Goal: Task Accomplishment & Management: Complete application form

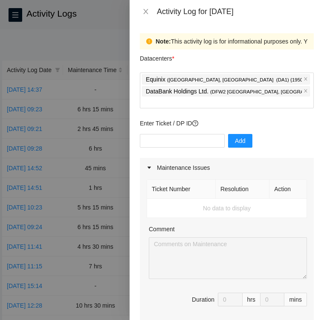
scroll to position [87, 0]
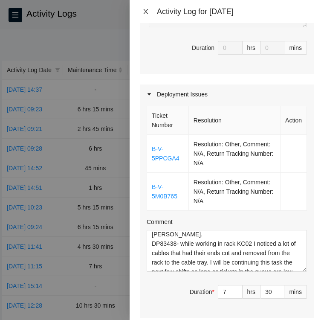
click at [147, 12] on icon "close" at bounding box center [146, 11] width 7 height 7
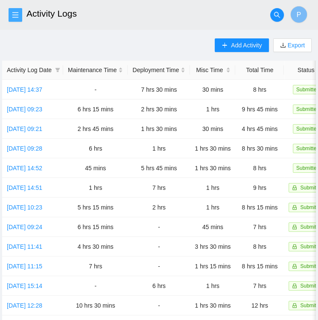
click at [13, 14] on icon "menu" at bounding box center [15, 15] width 7 height 7
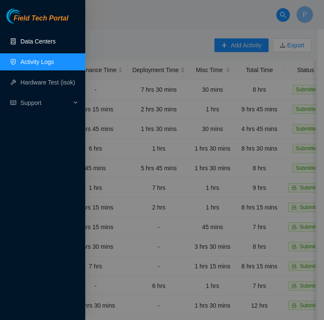
click at [33, 45] on link "Data Centers" at bounding box center [37, 41] width 35 height 7
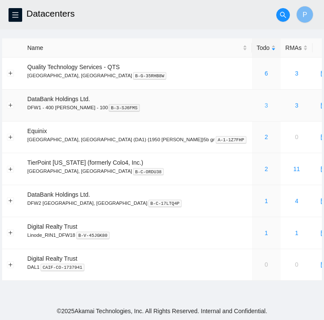
click at [265, 108] on link "3" at bounding box center [266, 105] width 3 height 7
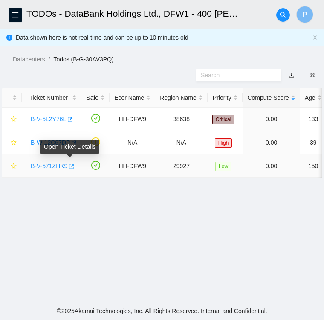
click at [73, 169] on icon "button" at bounding box center [71, 167] width 6 height 6
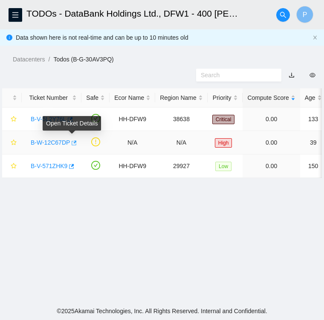
click at [72, 143] on icon "button" at bounding box center [73, 143] width 6 height 6
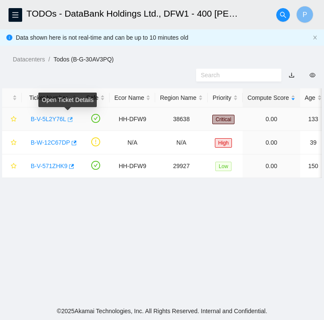
click at [70, 121] on icon "button" at bounding box center [70, 120] width 6 height 6
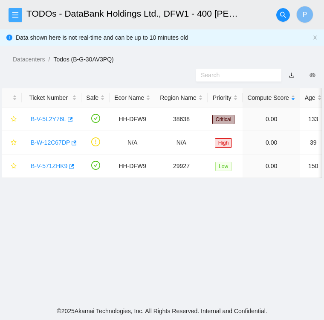
click at [15, 12] on icon "menu" at bounding box center [15, 15] width 6 height 6
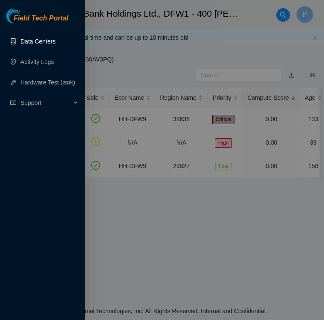
click at [32, 44] on link "Data Centers" at bounding box center [37, 41] width 35 height 7
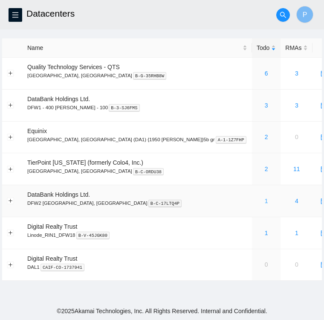
click at [265, 201] on link "1" at bounding box center [266, 201] width 3 height 7
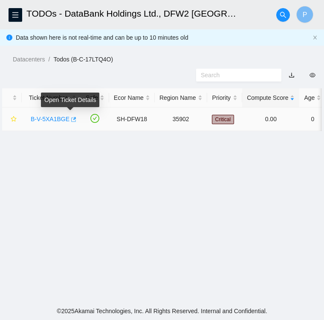
click at [70, 119] on icon "button" at bounding box center [73, 120] width 6 height 6
click at [52, 119] on link "B-V-5XA1BGE" at bounding box center [50, 119] width 39 height 7
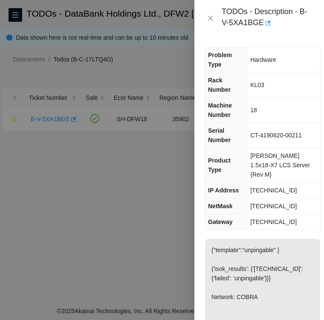
click at [100, 210] on div at bounding box center [162, 160] width 324 height 320
click at [242, 35] on div "TODOs - Description - B-V-5XA1BGE" at bounding box center [260, 18] width 130 height 37
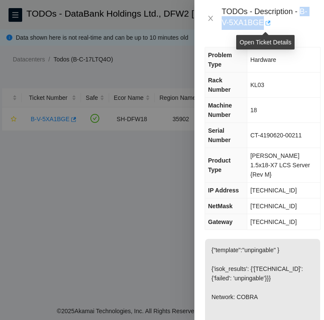
drag, startPoint x: 301, startPoint y: 12, endPoint x: 265, endPoint y: 25, distance: 38.9
click at [265, 25] on div "TODOs - Description - B-V-5XA1BGE" at bounding box center [268, 18] width 92 height 23
copy div "B-V-5XA1BGE"
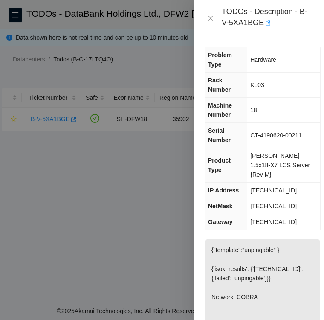
click at [150, 63] on div at bounding box center [162, 160] width 324 height 320
click at [17, 12] on div at bounding box center [162, 160] width 324 height 320
click at [17, 17] on div at bounding box center [162, 160] width 324 height 320
click at [210, 20] on icon "close" at bounding box center [210, 18] width 7 height 7
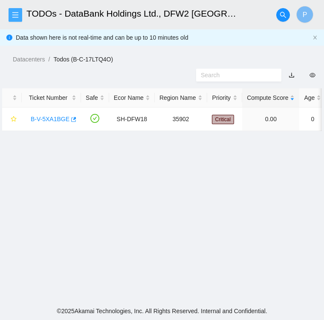
click at [17, 14] on icon "menu" at bounding box center [15, 15] width 7 height 7
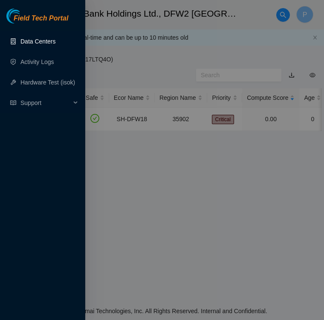
click at [41, 41] on link "Data Centers" at bounding box center [37, 41] width 35 height 7
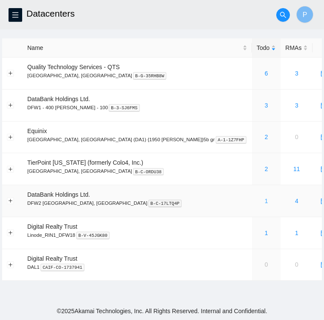
click at [265, 202] on link "1" at bounding box center [266, 201] width 3 height 7
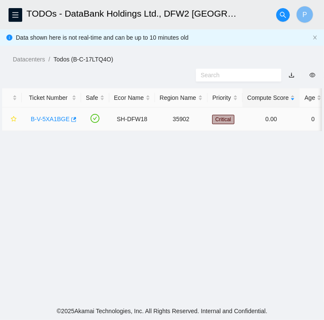
click at [50, 118] on link "B-V-5XA1BGE" at bounding box center [50, 119] width 39 height 7
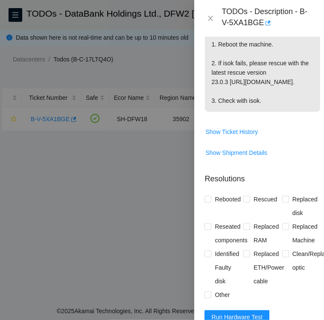
scroll to position [281, 0]
click at [237, 136] on span "Show Ticket History" at bounding box center [231, 131] width 53 height 9
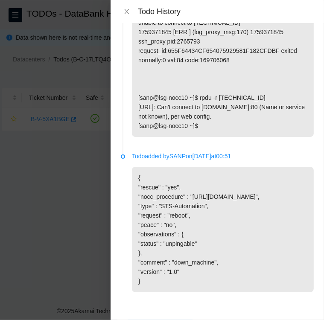
scroll to position [359, 0]
click at [127, 14] on icon "close" at bounding box center [126, 11] width 7 height 7
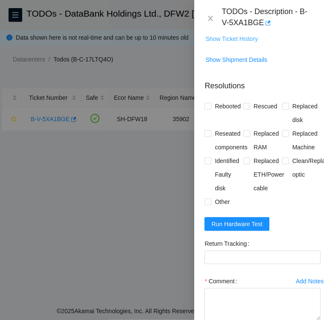
scroll to position [375, 0]
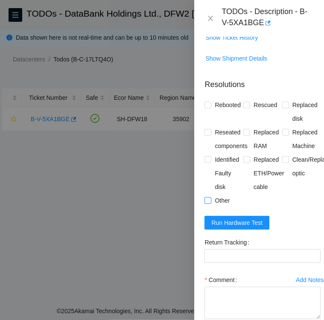
click at [207, 203] on input "Other" at bounding box center [207, 200] width 6 height 6
checkbox input "true"
click at [210, 135] on input "Reseated components" at bounding box center [207, 132] width 6 height 6
checkbox input "true"
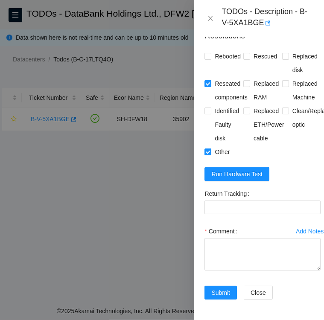
scroll to position [449, 0]
click at [226, 238] on textarea "Comment" at bounding box center [262, 254] width 116 height 32
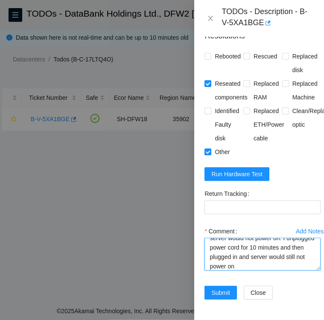
scroll to position [9, 0]
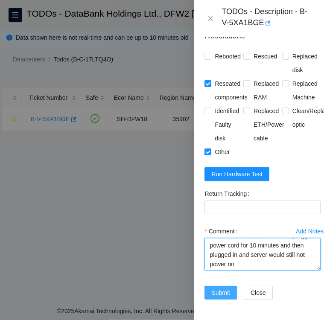
type textarea "server would not power on. I unplugged power cord for 10 minutes and then plugg…"
click at [213, 288] on span "Submit" at bounding box center [220, 292] width 19 height 9
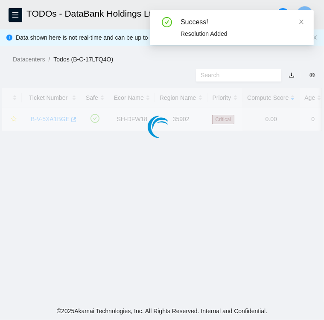
scroll to position [215, 0]
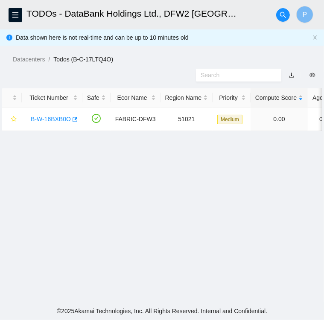
click at [222, 185] on main "TODOs - DataBank Holdings Ltd., DFW2 Richardson, TX P Data shown here is not re…" at bounding box center [162, 151] width 324 height 302
click at [55, 120] on link "B-W-16BXB0O" at bounding box center [51, 119] width 40 height 7
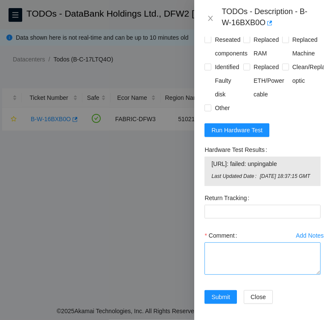
scroll to position [445, 0]
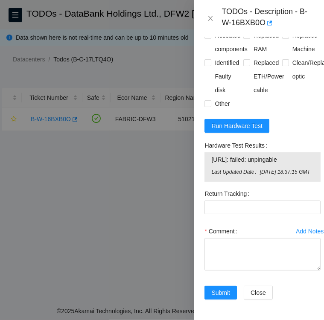
click at [126, 207] on div at bounding box center [162, 160] width 324 height 320
click at [68, 146] on div at bounding box center [162, 160] width 324 height 320
click at [95, 166] on div at bounding box center [162, 160] width 324 height 320
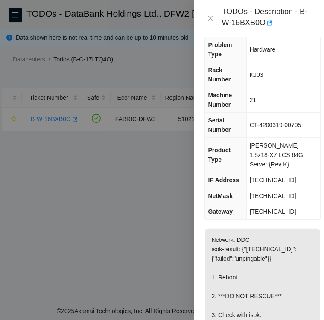
scroll to position [10, 0]
click at [213, 20] on icon "close" at bounding box center [210, 18] width 7 height 7
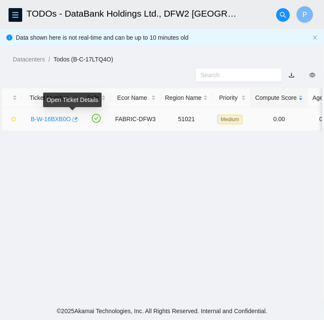
click at [72, 121] on icon "button" at bounding box center [74, 120] width 6 height 6
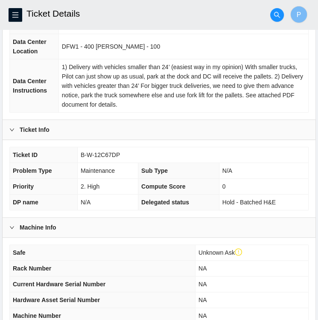
scroll to position [120, 0]
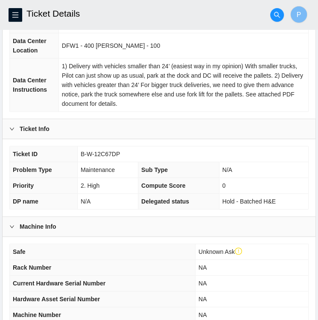
click at [195, 148] on td "B-W-12C67DP" at bounding box center [192, 154] width 231 height 16
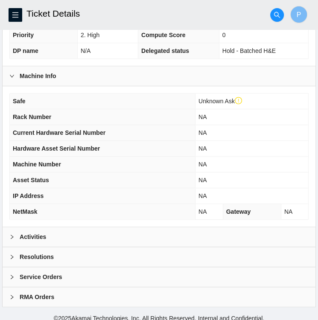
scroll to position [276, 0]
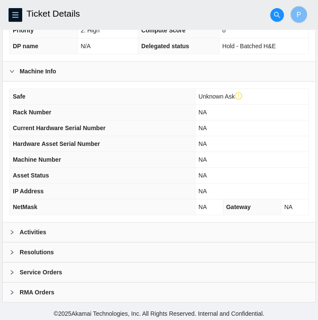
click at [79, 233] on div "Activities" at bounding box center [159, 232] width 313 height 20
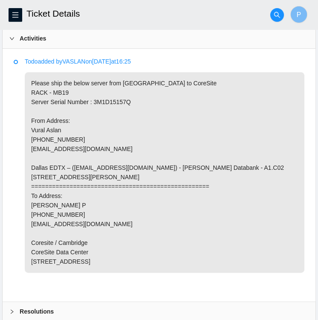
scroll to position [470, 0]
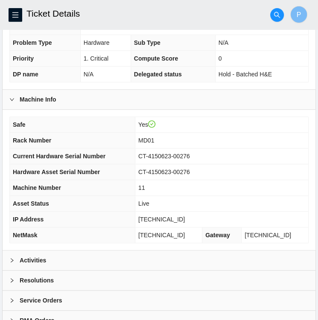
scroll to position [260, 0]
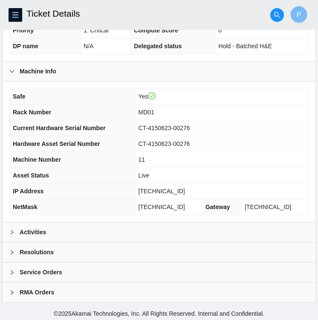
click at [94, 236] on div "Activities" at bounding box center [159, 232] width 313 height 20
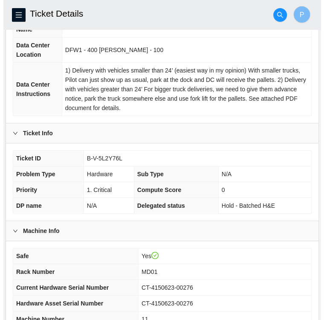
scroll to position [0, 0]
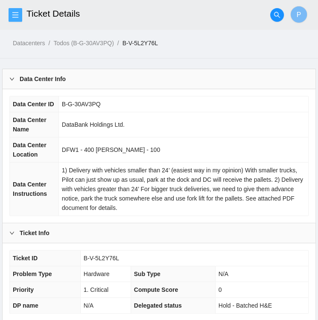
click at [17, 16] on icon "menu" at bounding box center [15, 15] width 7 height 7
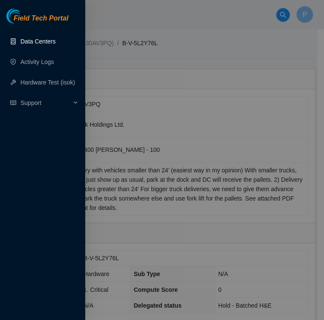
click at [33, 45] on link "Data Centers" at bounding box center [37, 41] width 35 height 7
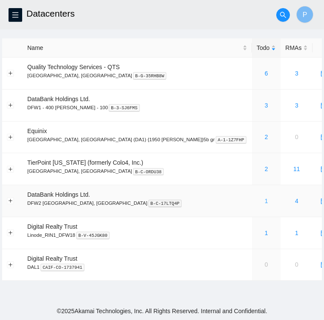
click at [265, 201] on link "1" at bounding box center [266, 201] width 3 height 7
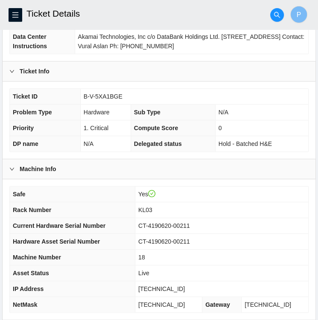
scroll to position [222, 0]
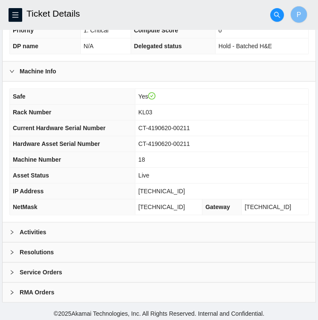
click at [12, 228] on div at bounding box center [14, 232] width 10 height 9
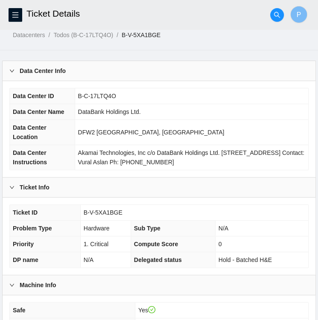
scroll to position [0, 0]
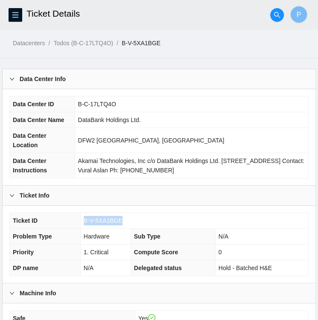
drag, startPoint x: 120, startPoint y: 219, endPoint x: 82, endPoint y: 219, distance: 38.0
click at [82, 219] on td "B-V-5XA1BGE" at bounding box center [194, 221] width 228 height 16
copy span "B-V-5XA1BGE"
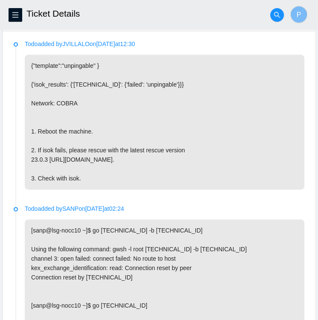
scroll to position [433, 0]
click at [161, 207] on li "Todo added by [PERSON_NAME] on [DATE] 12:30 {"template":"unpingable" } {'isok_r…" at bounding box center [159, 125] width 291 height 165
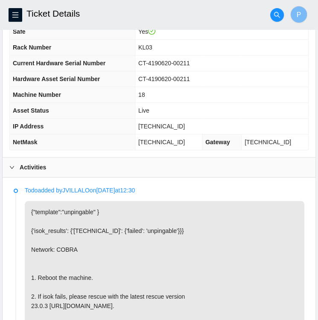
scroll to position [287, 0]
drag, startPoint x: 146, startPoint y: 60, endPoint x: 197, endPoint y: 64, distance: 50.9
click at [197, 64] on td "CT-4190620-00211" at bounding box center [221, 63] width 173 height 16
copy span "CT-4190620-00211"
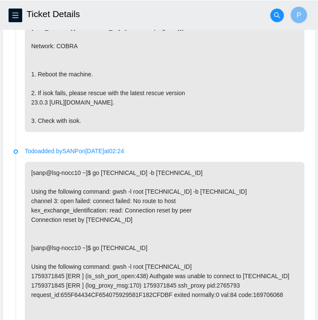
scroll to position [495, 0]
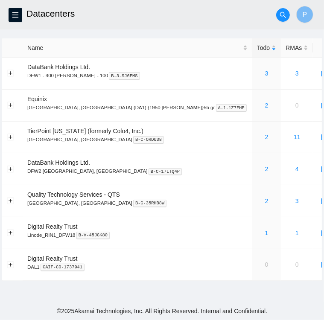
click at [111, 296] on main "Datacenters P Name Todo RMAs Actions DataBank Holdings Ltd. DFW1 - 400 S. Akard…" at bounding box center [162, 151] width 324 height 302
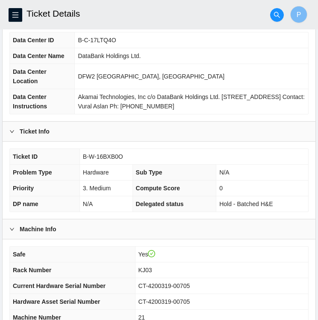
scroll to position [64, 0]
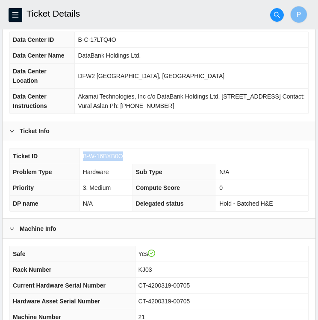
drag, startPoint x: 121, startPoint y: 155, endPoint x: 83, endPoint y: 157, distance: 37.6
click at [83, 157] on td "B-W-16BXB0O" at bounding box center [193, 157] width 228 height 16
copy span "B-W-16BXB0O"
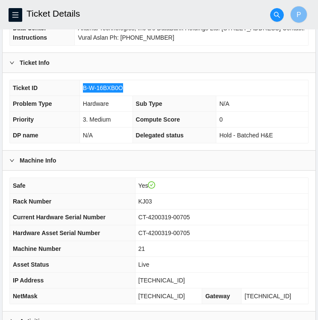
scroll to position [134, 0]
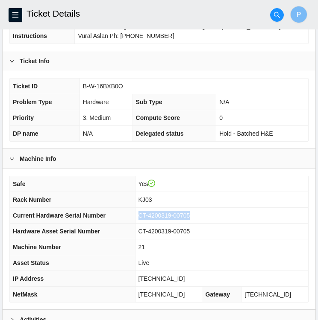
drag, startPoint x: 196, startPoint y: 213, endPoint x: 147, endPoint y: 212, distance: 48.2
click at [147, 212] on span "CT-4200319-00705" at bounding box center [164, 215] width 52 height 7
copy span "CT-4200319-00705"
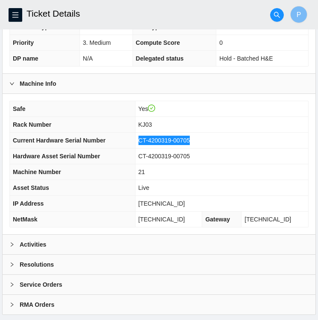
scroll to position [222, 0]
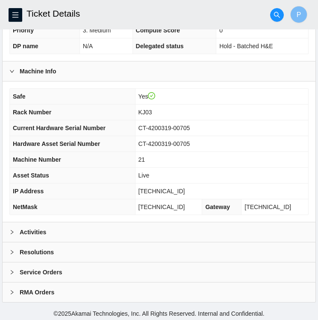
click at [176, 222] on div "Activities" at bounding box center [159, 232] width 312 height 20
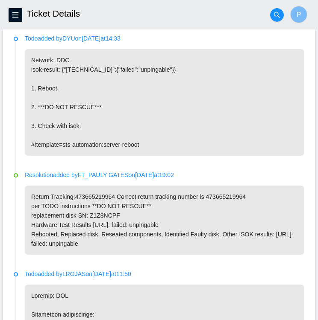
scroll to position [441, 0]
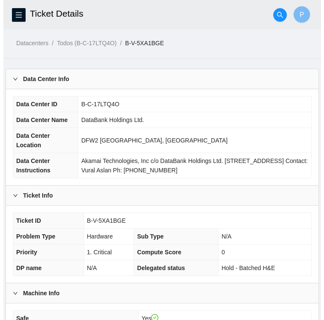
scroll to position [495, 0]
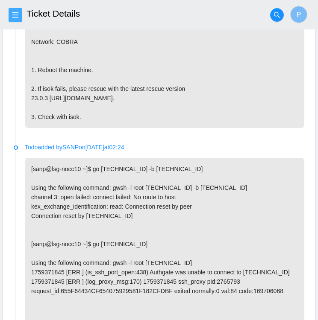
click at [18, 16] on icon "menu" at bounding box center [15, 15] width 7 height 7
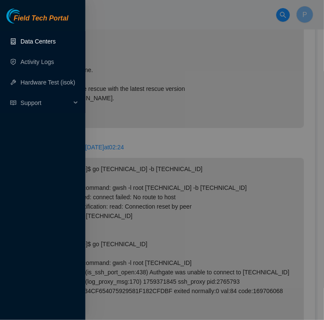
click at [29, 43] on link "Data Centers" at bounding box center [37, 41] width 35 height 7
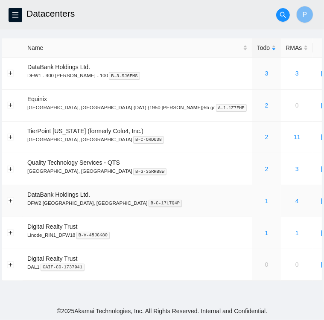
click at [265, 202] on link "1" at bounding box center [266, 201] width 3 height 7
click at [265, 201] on link "1" at bounding box center [266, 201] width 3 height 7
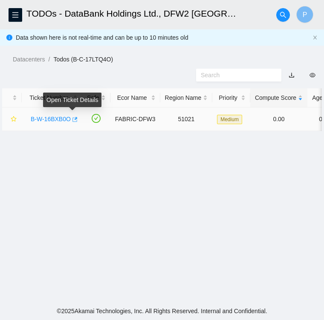
click at [73, 121] on icon "button" at bounding box center [74, 120] width 6 height 6
click at [58, 122] on link "B-W-16BXB0O" at bounding box center [51, 119] width 40 height 7
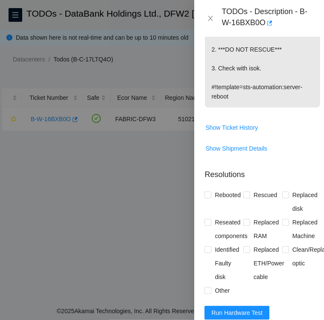
scroll to position [257, 0]
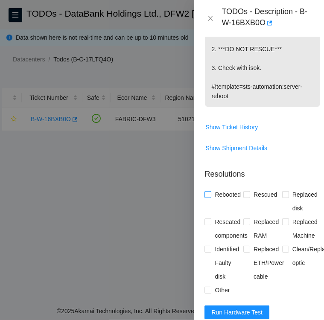
click at [206, 191] on input "Rebooted" at bounding box center [207, 194] width 6 height 6
checkbox input "true"
click at [207, 287] on input "Other" at bounding box center [207, 290] width 6 height 6
checkbox input "true"
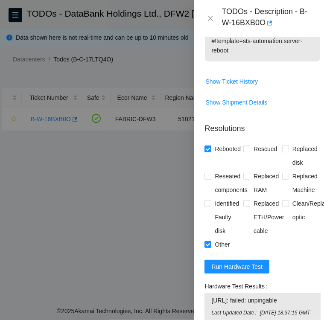
scroll to position [307, 0]
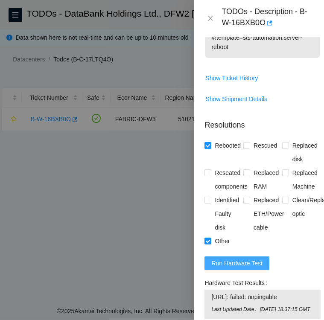
click at [239, 259] on span "Run Hardware Test" at bounding box center [236, 263] width 51 height 9
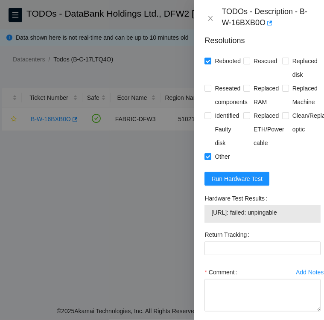
scroll to position [394, 0]
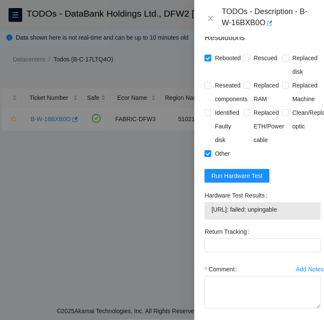
drag, startPoint x: 205, startPoint y: 175, endPoint x: 301, endPoint y: 193, distance: 97.4
click at [301, 193] on div "Hardware Test Results 23.38.164.216: failed: unpingable" at bounding box center [262, 204] width 116 height 31
copy div "Hardware Test Results 23.38.164.216: failed: unpingable"
click at [236, 276] on textarea "Comment" at bounding box center [262, 292] width 116 height 32
paste textarea "Hardware Test Results 23.38.164.216: failed: unpingable"
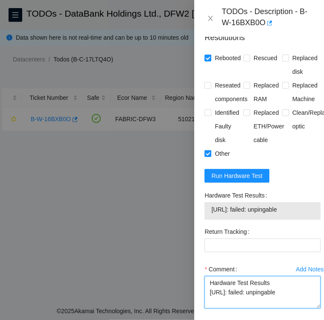
click at [209, 276] on textarea "Hardware Test Results 23.38.164.216: failed: unpingable" at bounding box center [262, 292] width 116 height 32
drag, startPoint x: 208, startPoint y: 282, endPoint x: 295, endPoint y: 286, distance: 87.2
click at [295, 286] on textarea "followed instruction per TODO reboot and check with ISOK Hardware Test Results …" at bounding box center [262, 292] width 116 height 32
type textarea "followed instruction per TODO reboot and check with ISOK Hardware Test Results …"
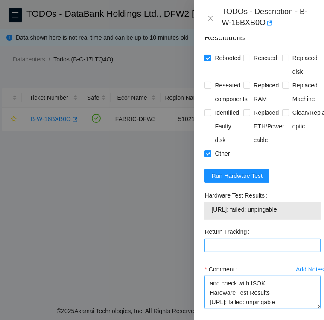
scroll to position [425, 0]
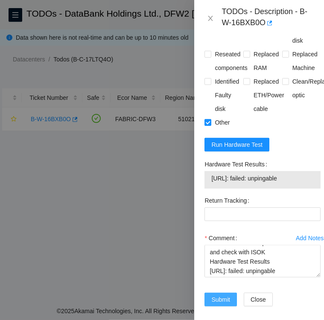
click at [219, 295] on span "Submit" at bounding box center [220, 299] width 19 height 9
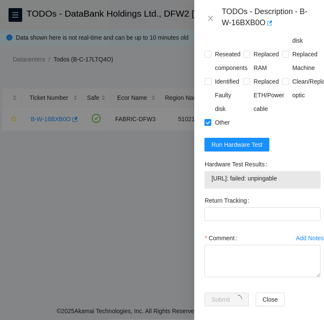
scroll to position [221, 0]
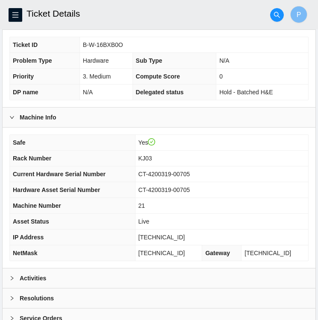
scroll to position [222, 0]
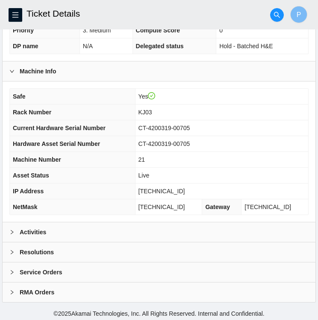
click at [137, 228] on div "Activities" at bounding box center [159, 232] width 312 height 20
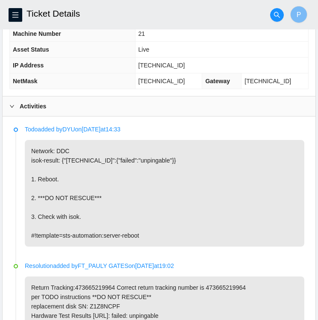
scroll to position [348, 0]
